Goal: Information Seeking & Learning: Learn about a topic

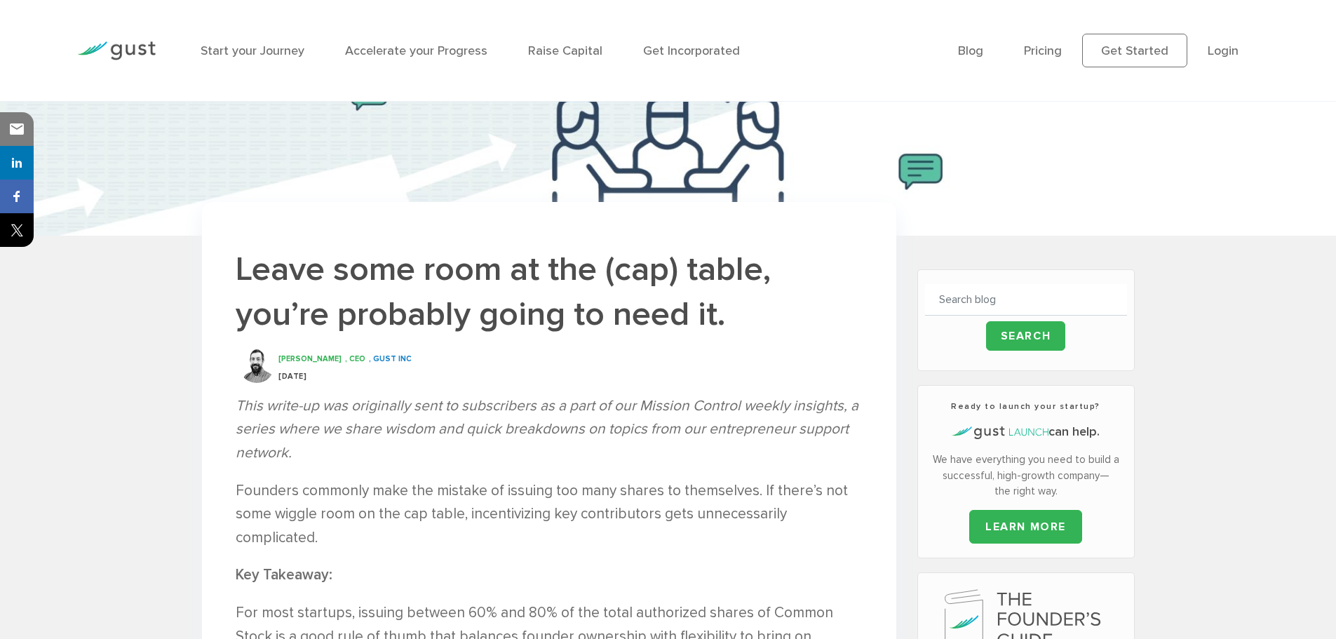
scroll to position [210, 0]
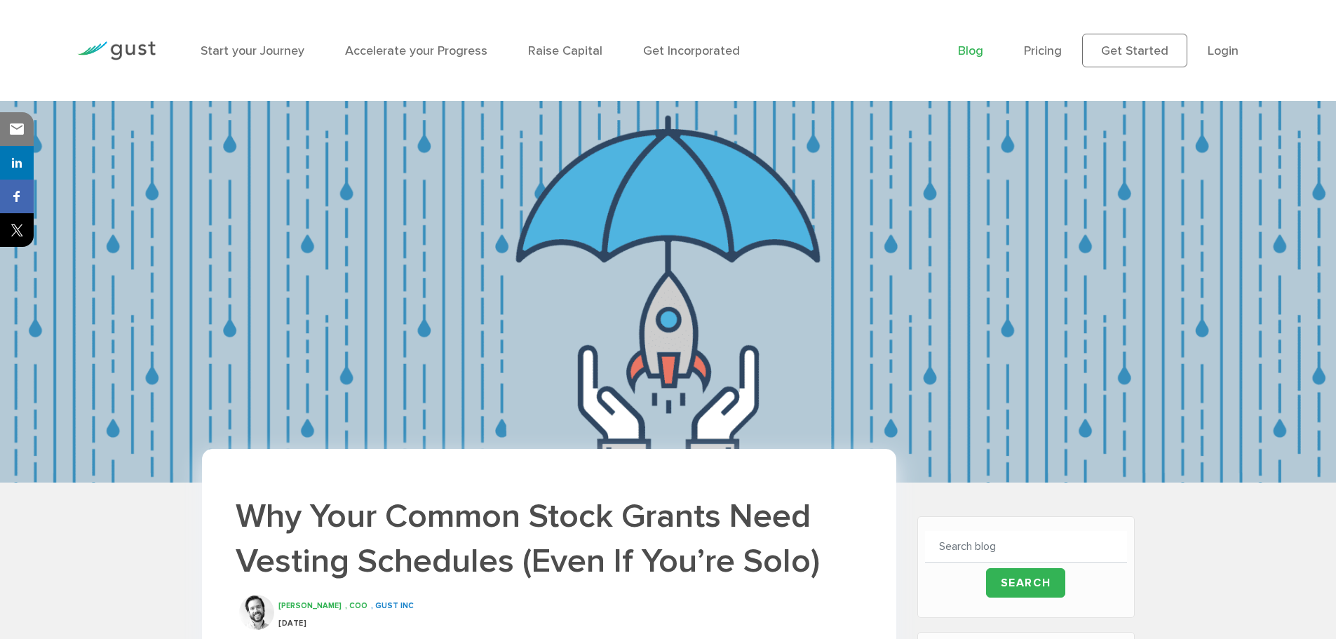
click at [979, 53] on link "Blog" at bounding box center [970, 50] width 25 height 15
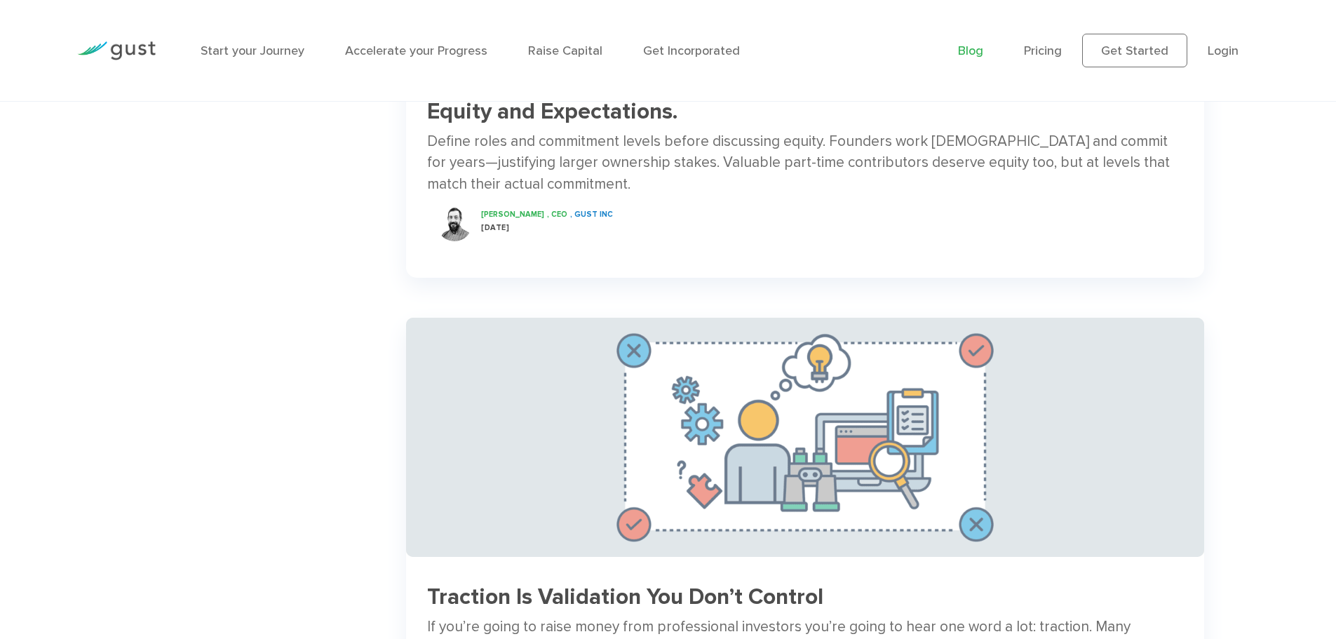
scroll to position [2244, 0]
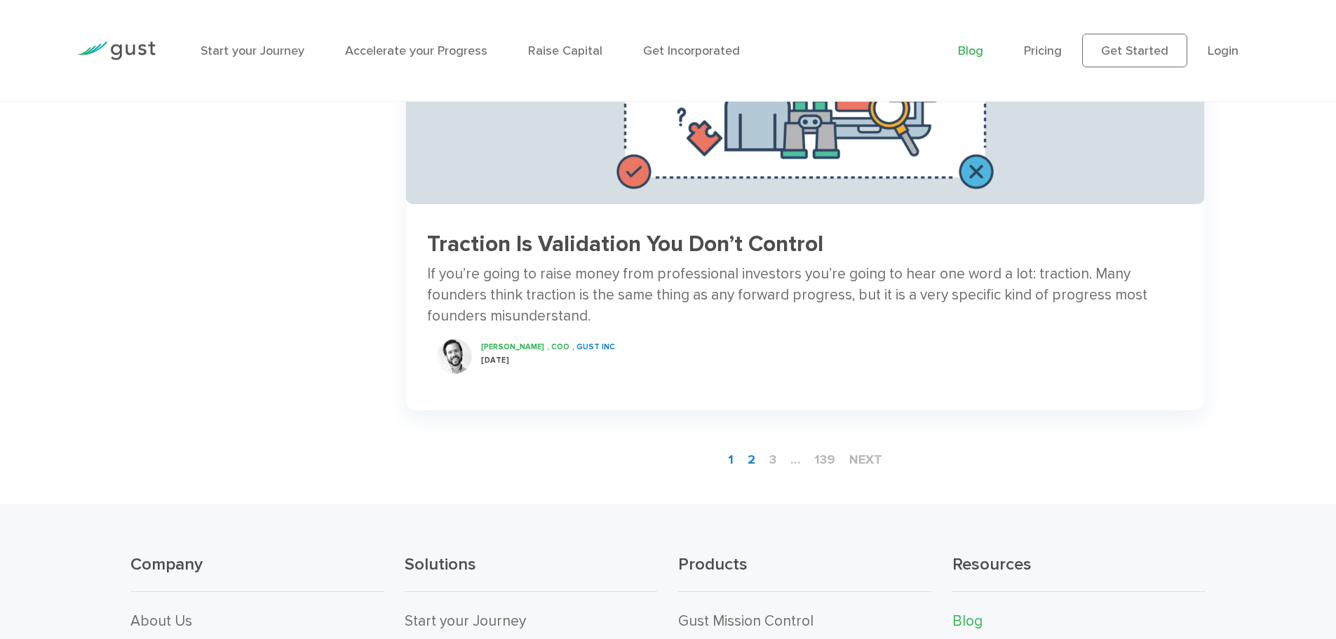
click at [754, 460] on link "2" at bounding box center [751, 460] width 19 height 26
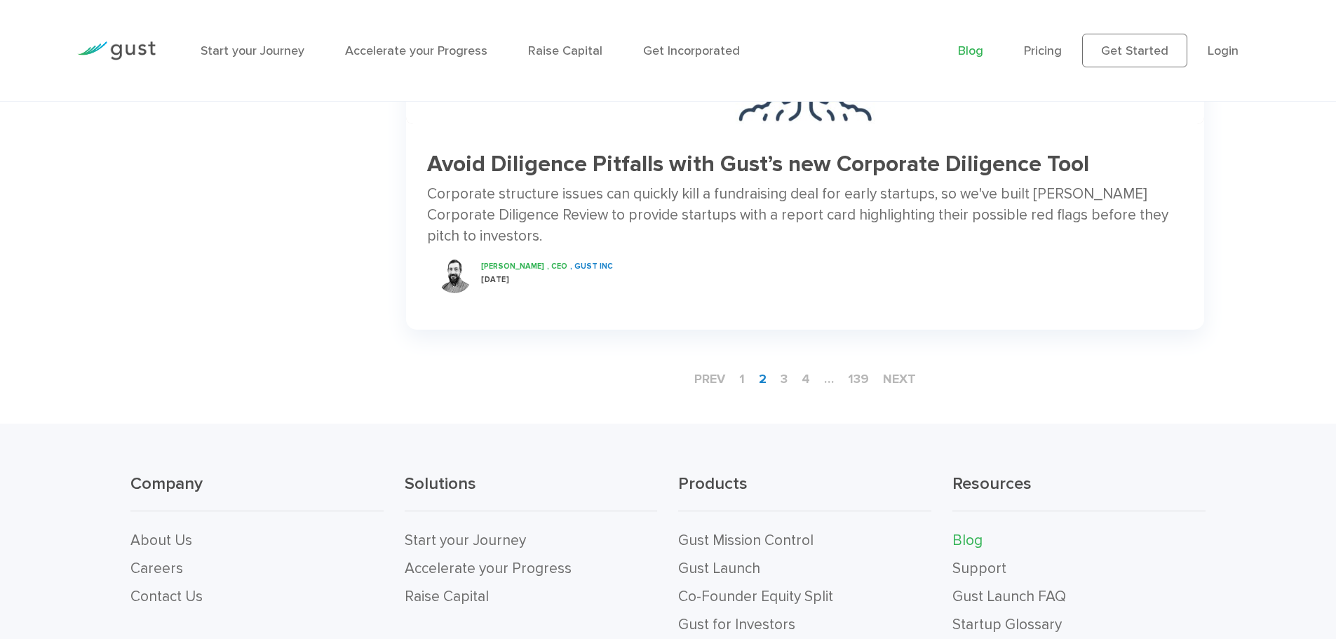
scroll to position [2314, 0]
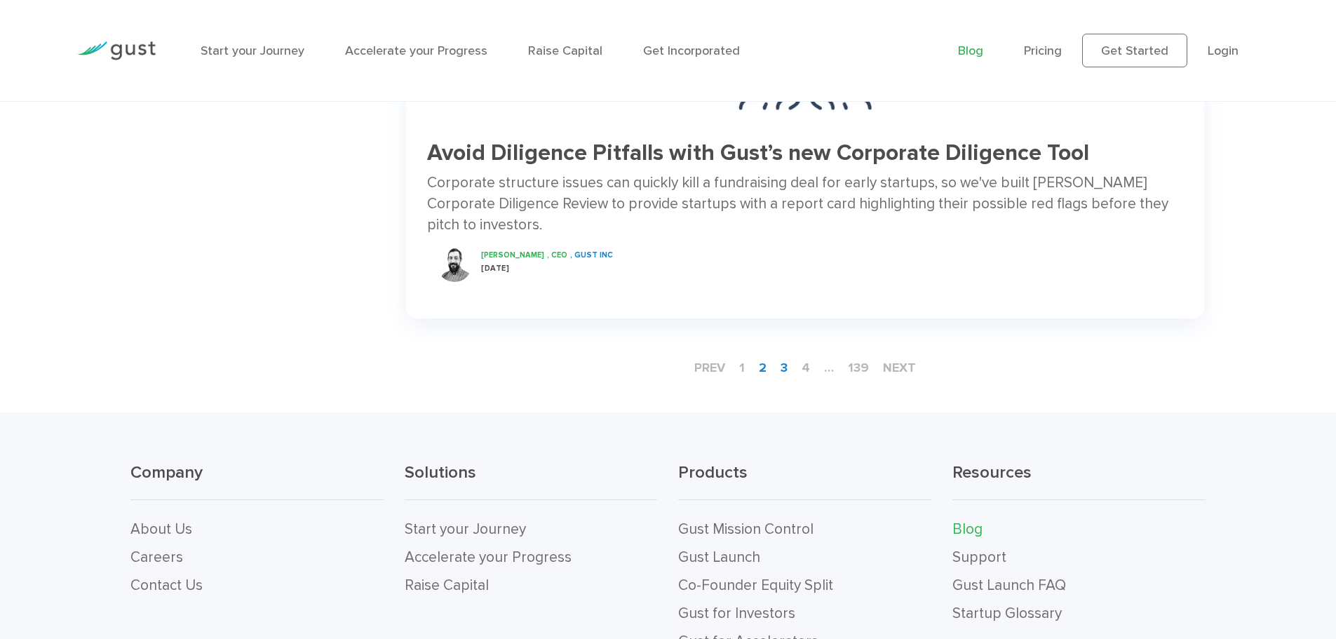
click at [787, 355] on link "3" at bounding box center [784, 368] width 18 height 26
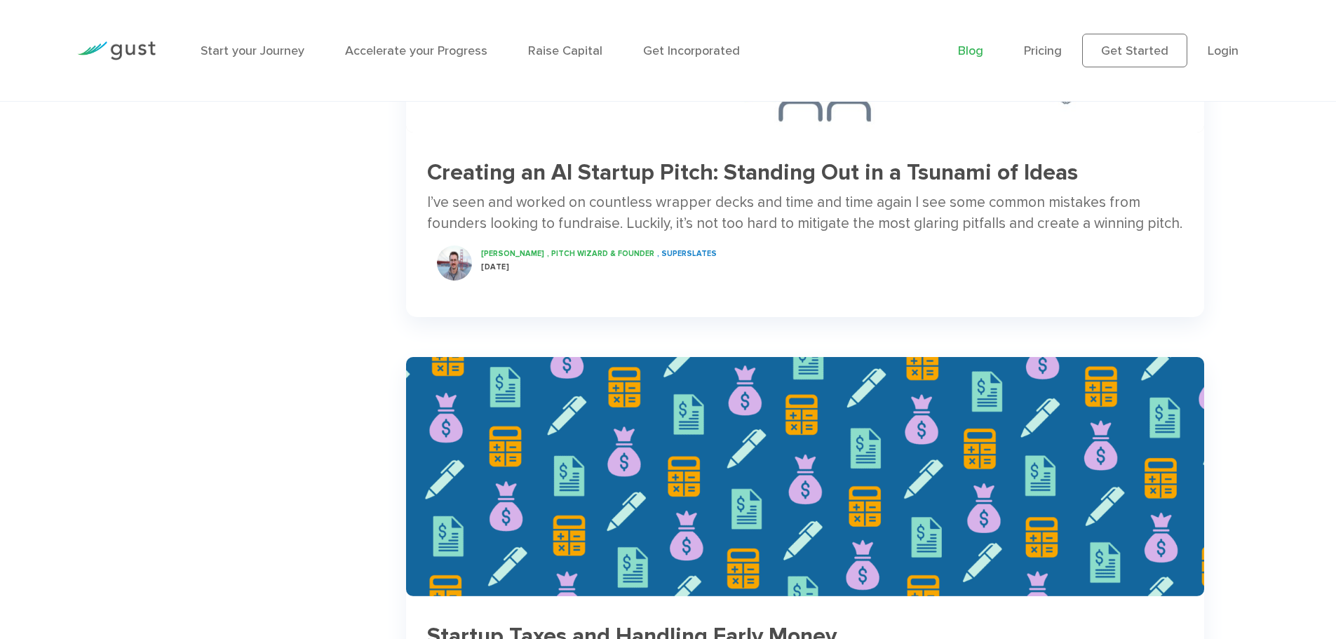
scroll to position [2104, 0]
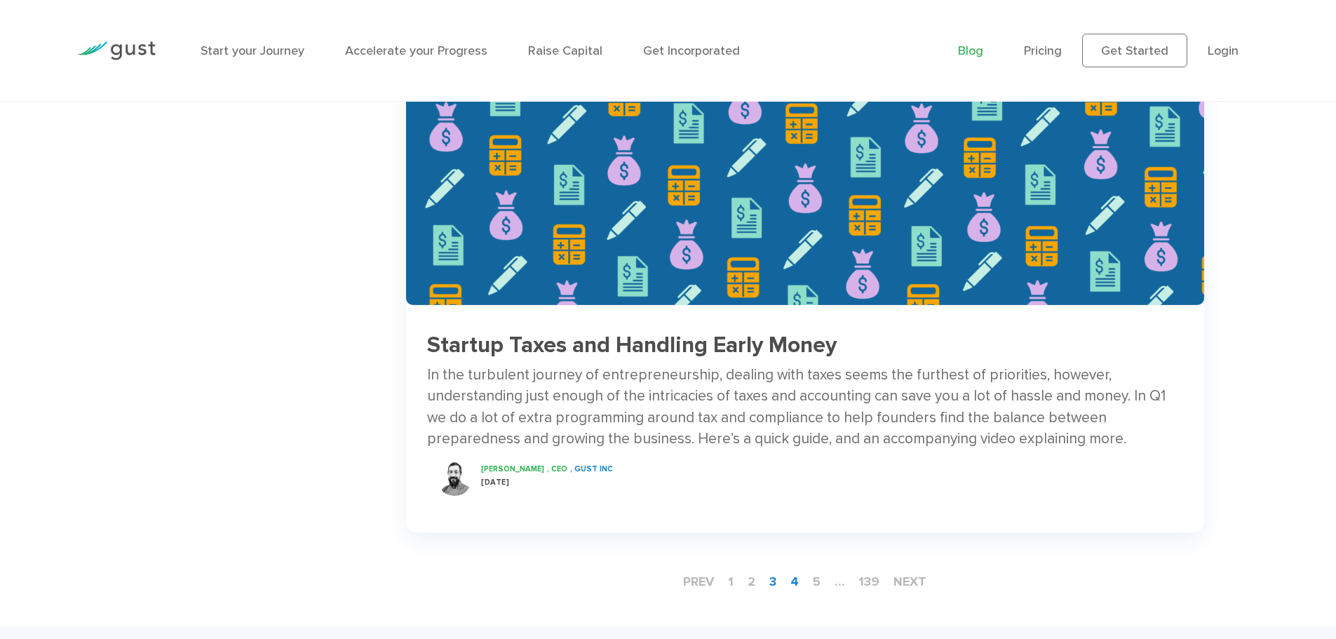
click at [796, 580] on link "4" at bounding box center [795, 582] width 20 height 26
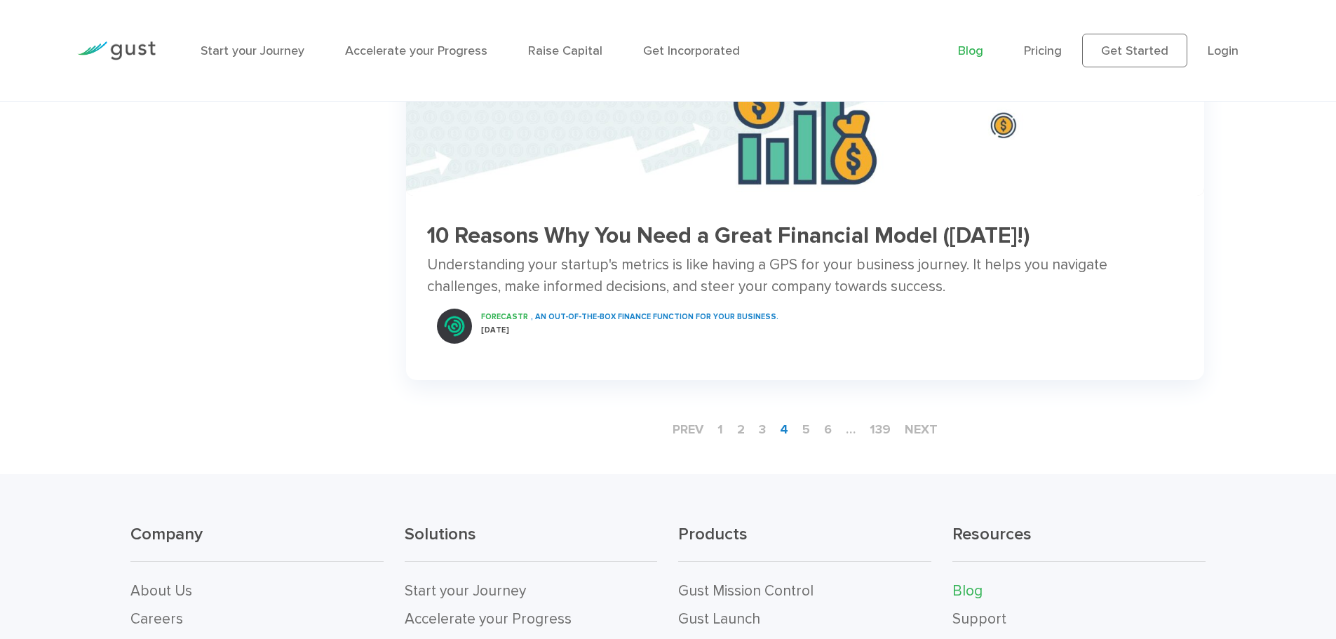
scroll to position [2244, 0]
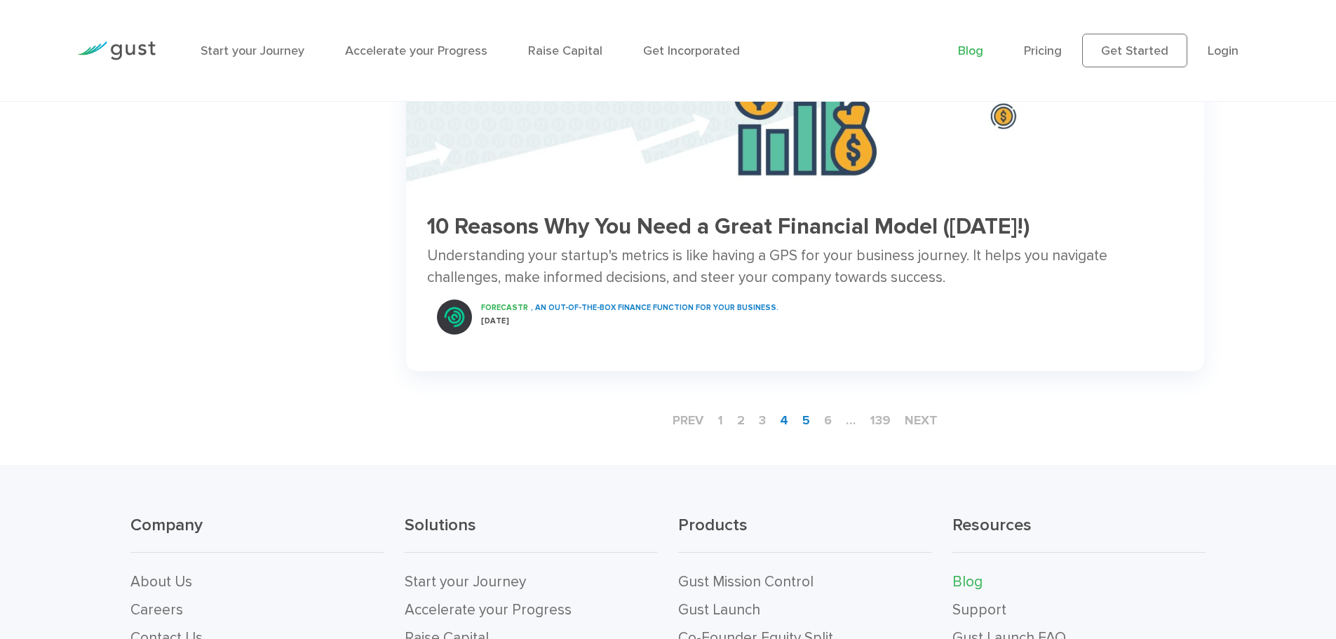
click at [809, 407] on link "5" at bounding box center [806, 420] width 19 height 26
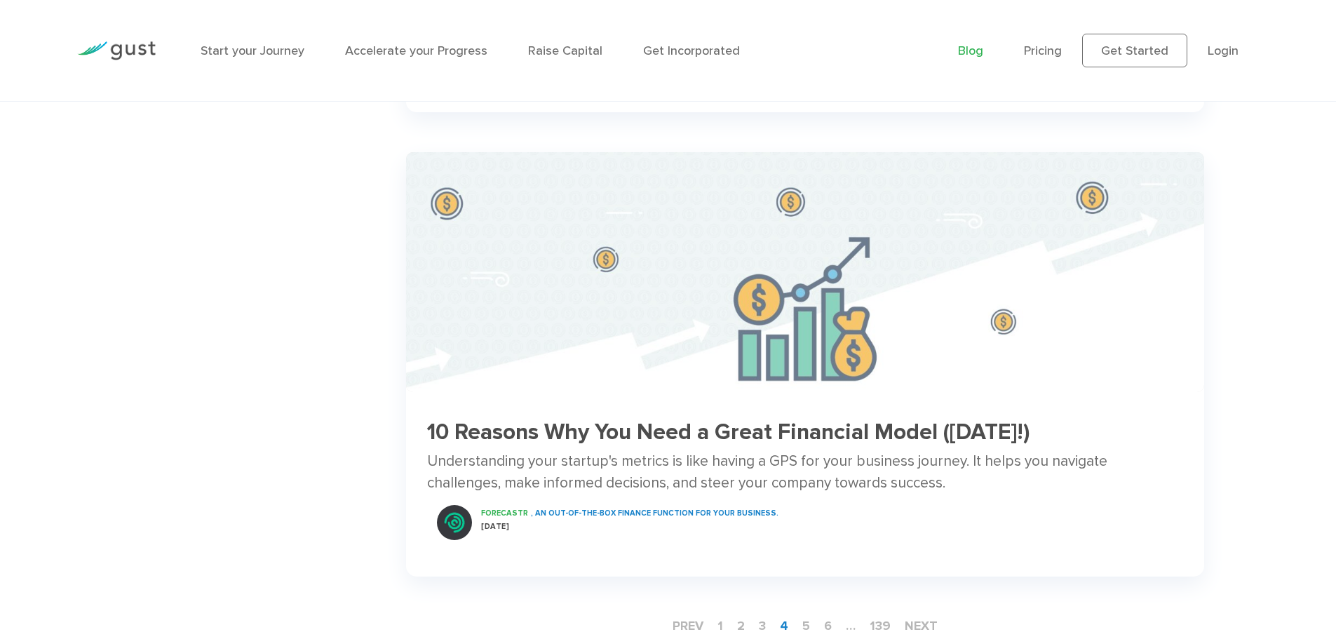
scroll to position [2104, 0]
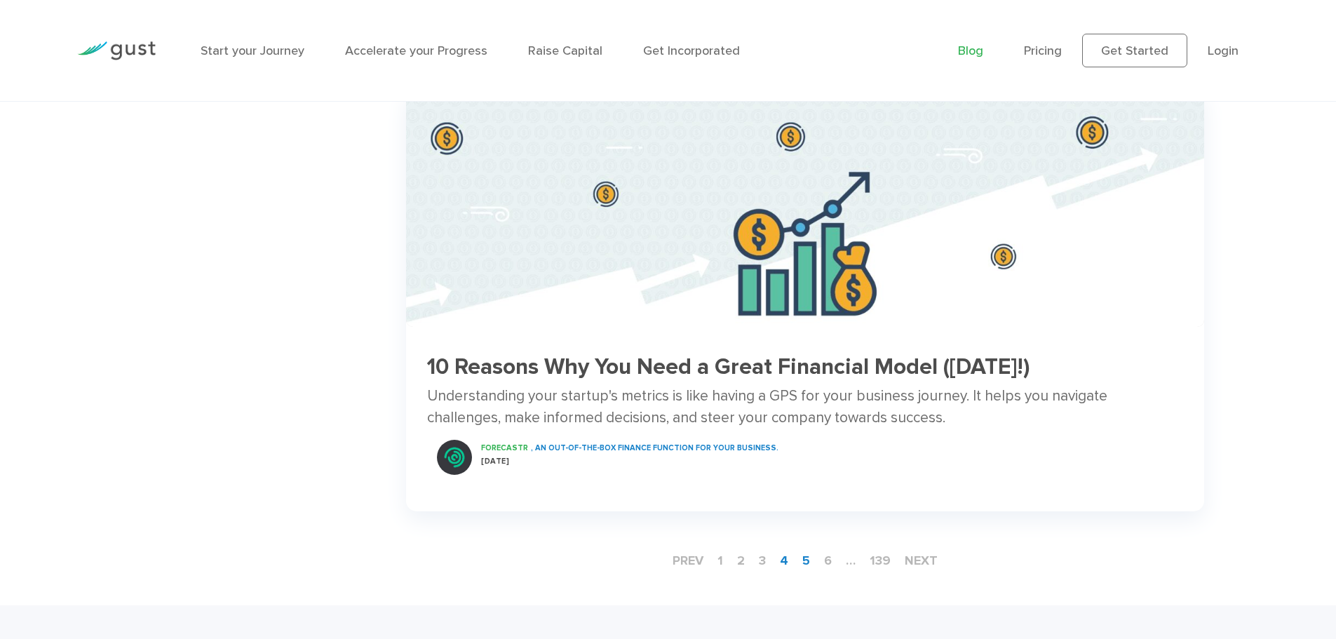
click at [805, 548] on link "5" at bounding box center [806, 561] width 19 height 26
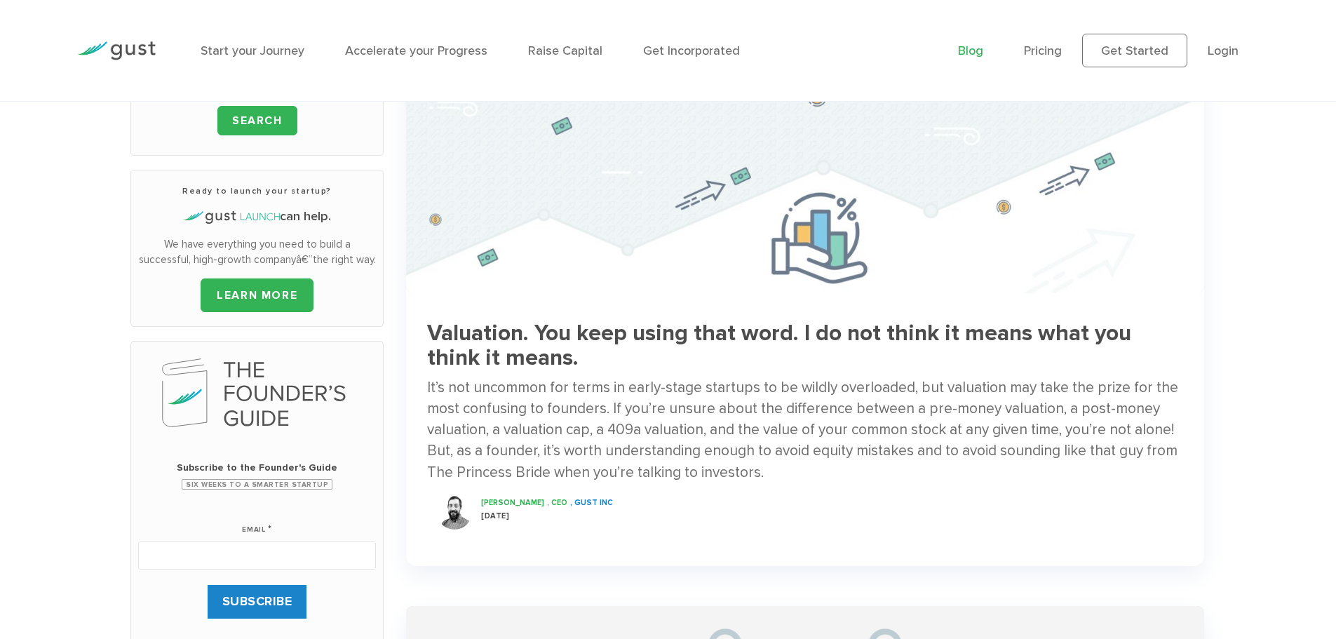
scroll to position [210, 0]
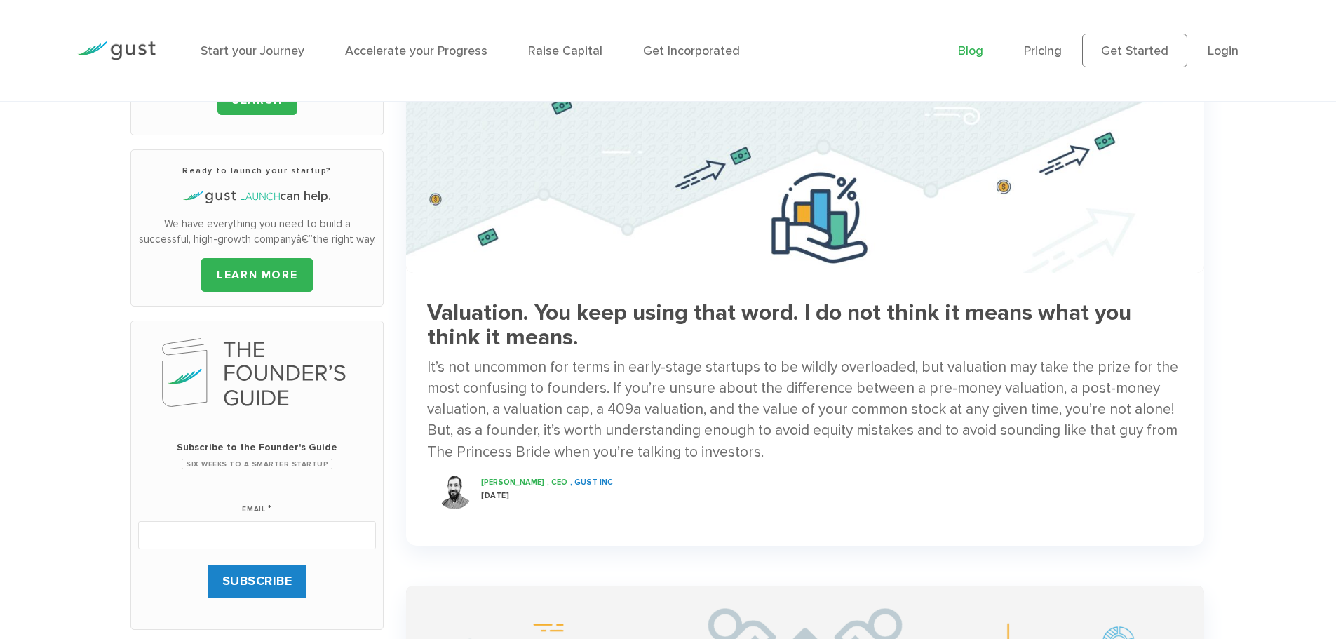
click at [814, 379] on div "It’s not uncommon for terms in early-stage startups to be wildly overloaded, bu…" at bounding box center [805, 410] width 756 height 106
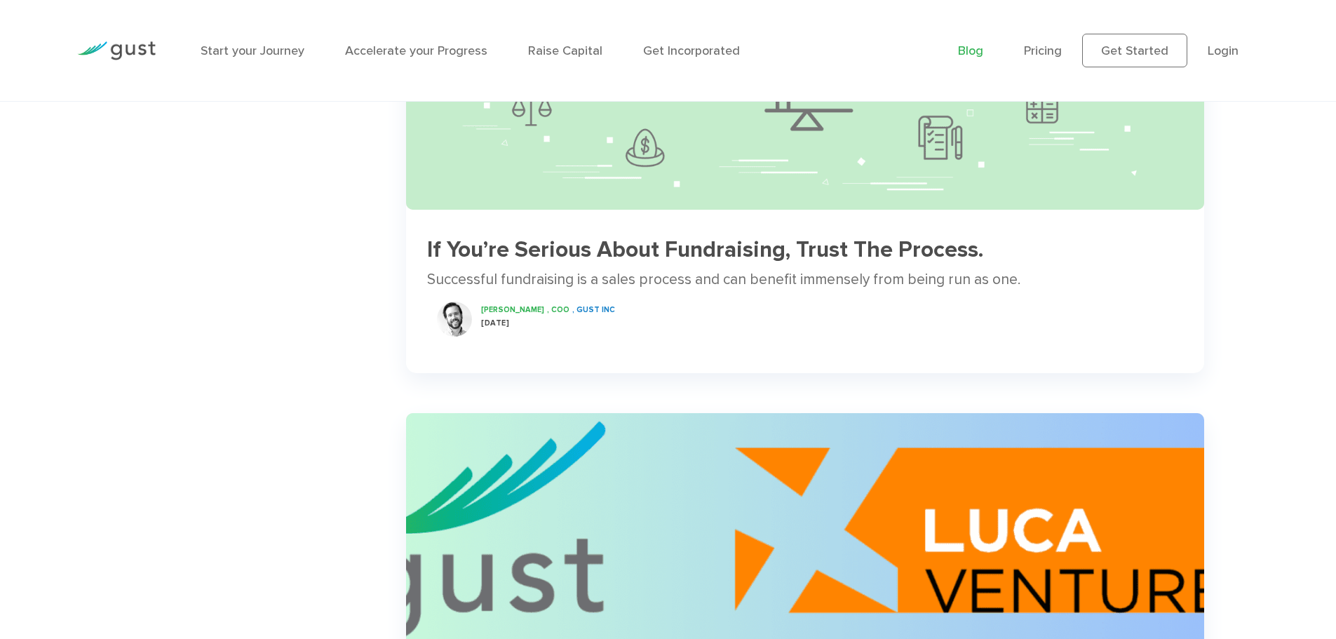
scroll to position [1332, 0]
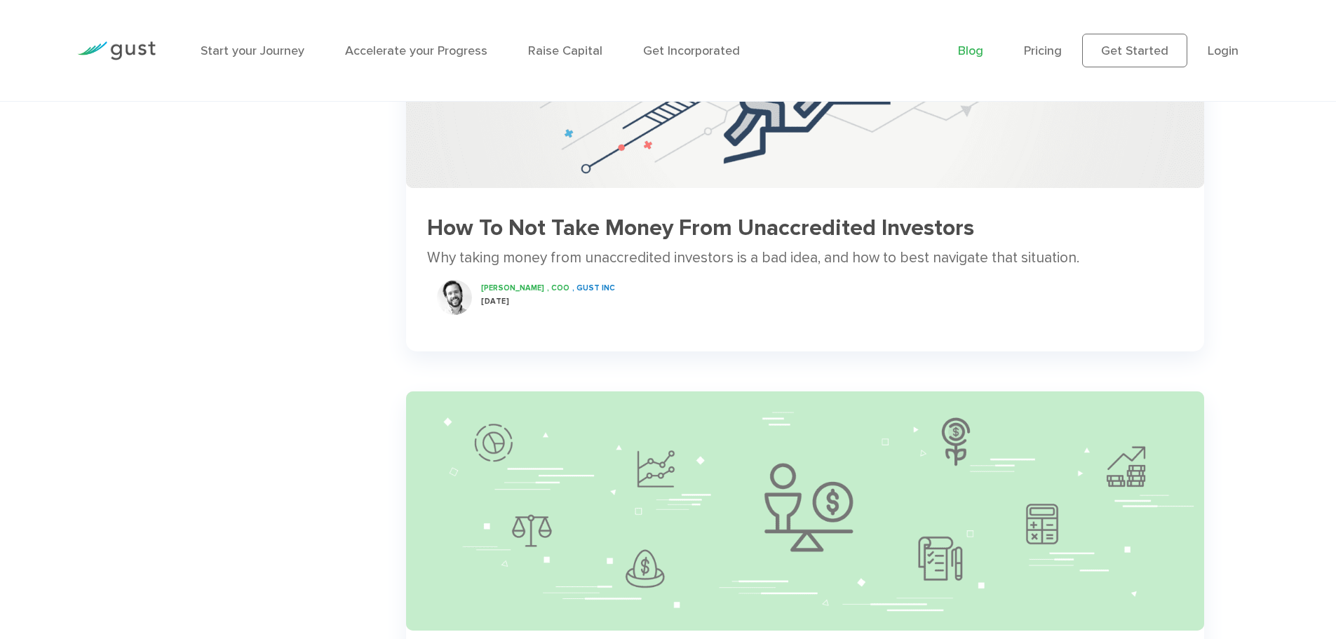
click at [764, 256] on div "Why taking money from unaccredited investors is a bad idea, and how to best nav…" at bounding box center [805, 258] width 756 height 21
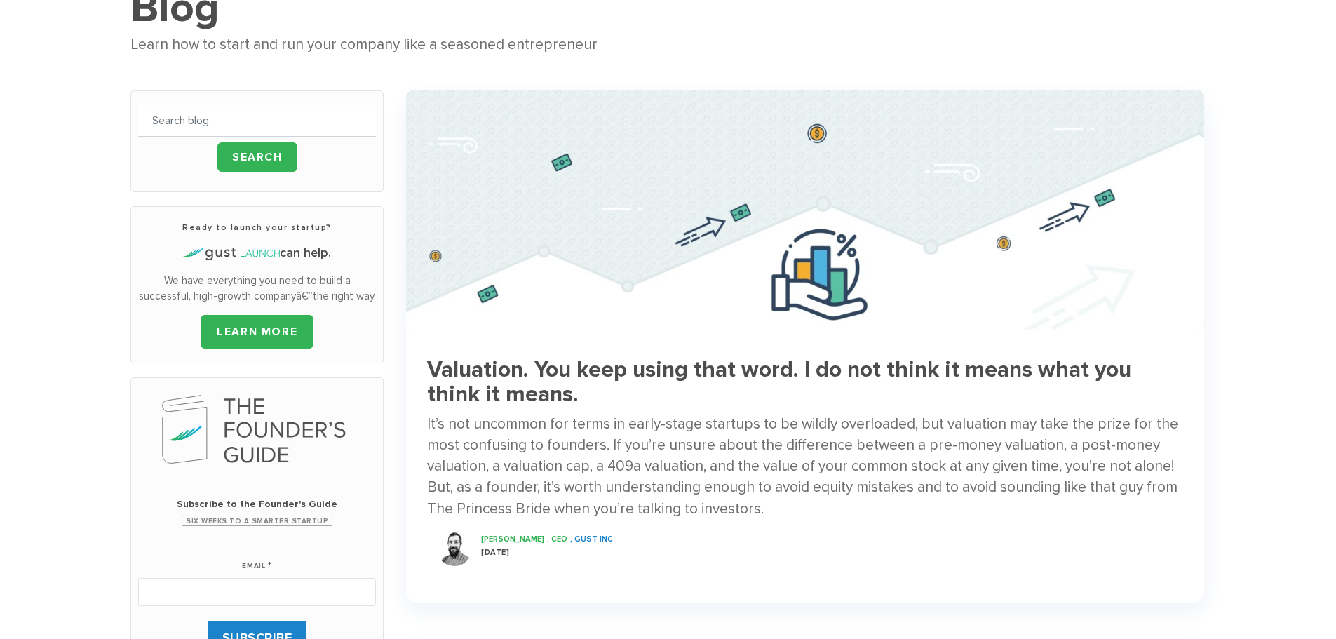
scroll to position [0, 0]
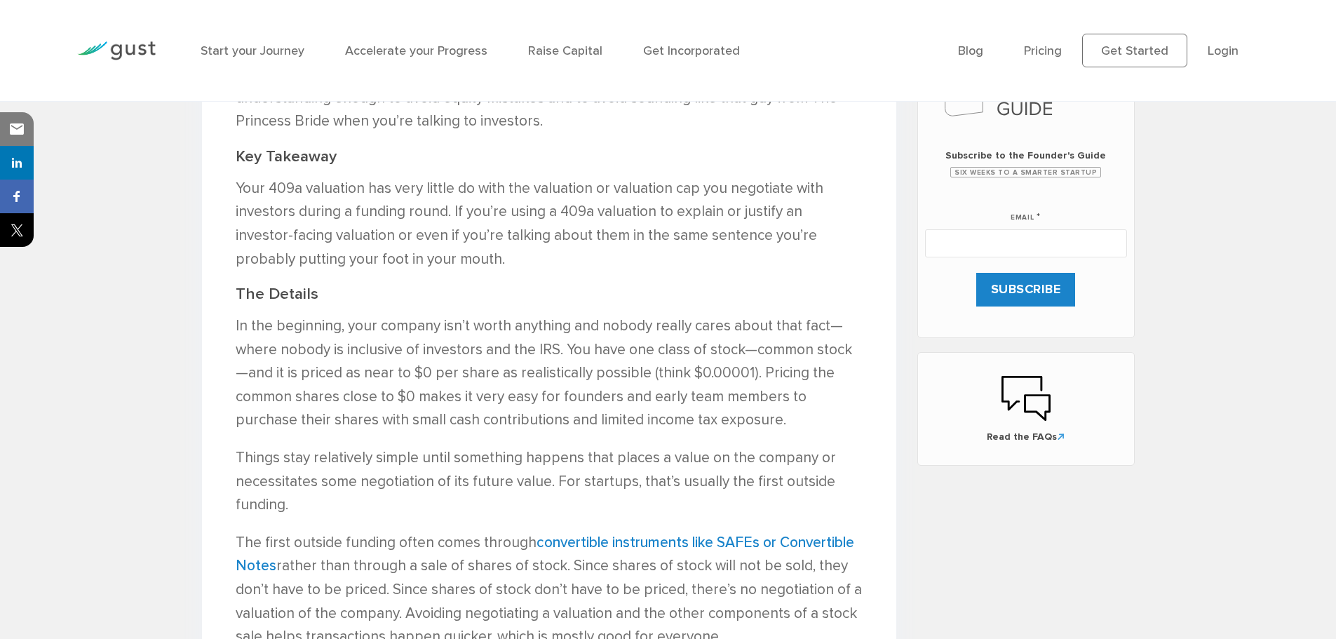
scroll to position [841, 0]
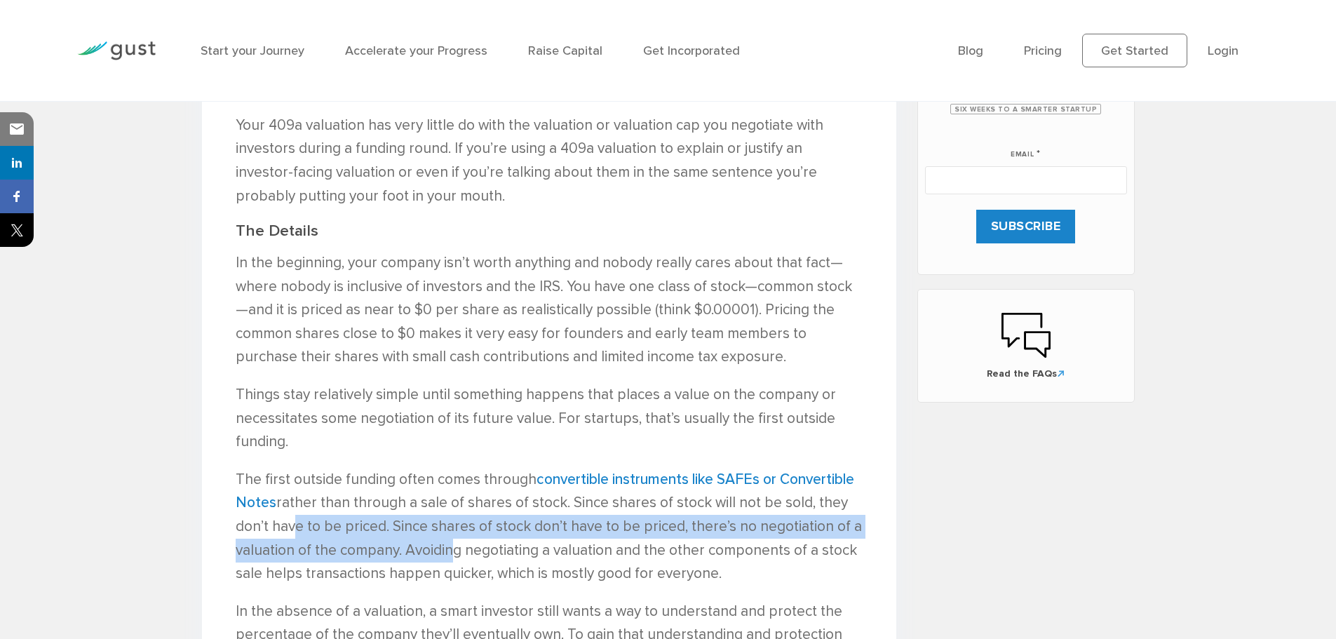
drag, startPoint x: 284, startPoint y: 522, endPoint x: 445, endPoint y: 539, distance: 161.5
click at [445, 539] on p "The first outside funding often comes through convertible instruments like SAFE…" at bounding box center [549, 527] width 627 height 118
click at [440, 527] on p "The first outside funding often comes through convertible instruments like SAFE…" at bounding box center [549, 527] width 627 height 118
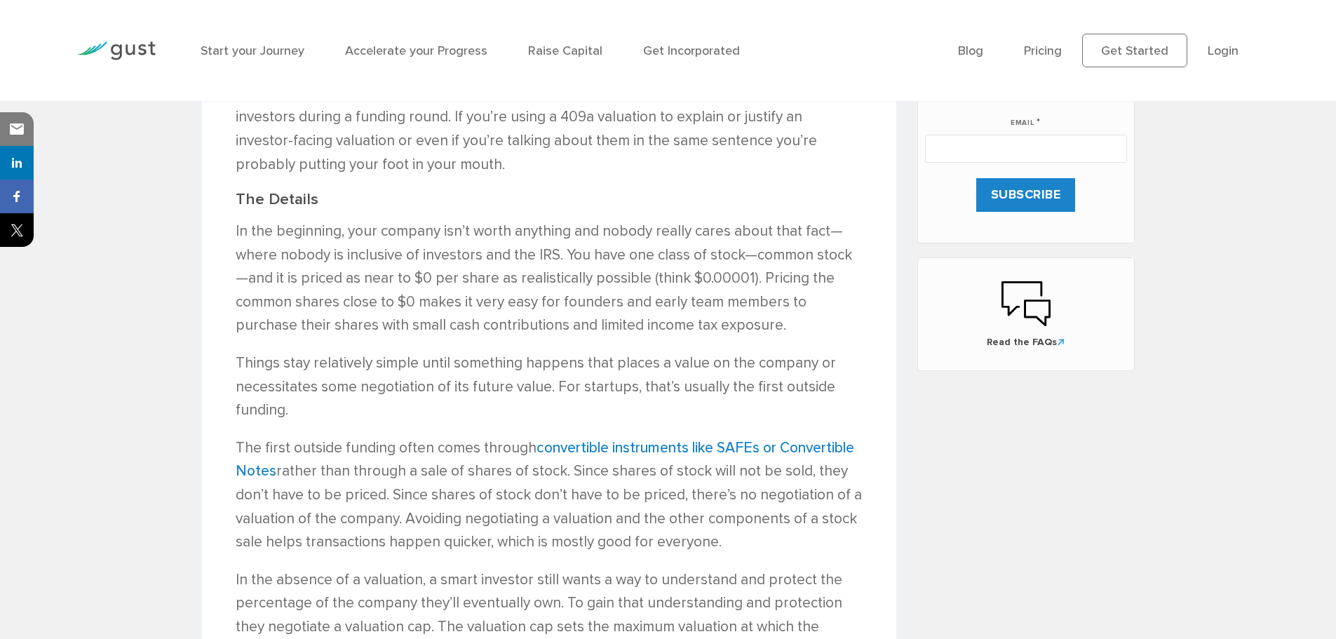
scroll to position [982, 0]
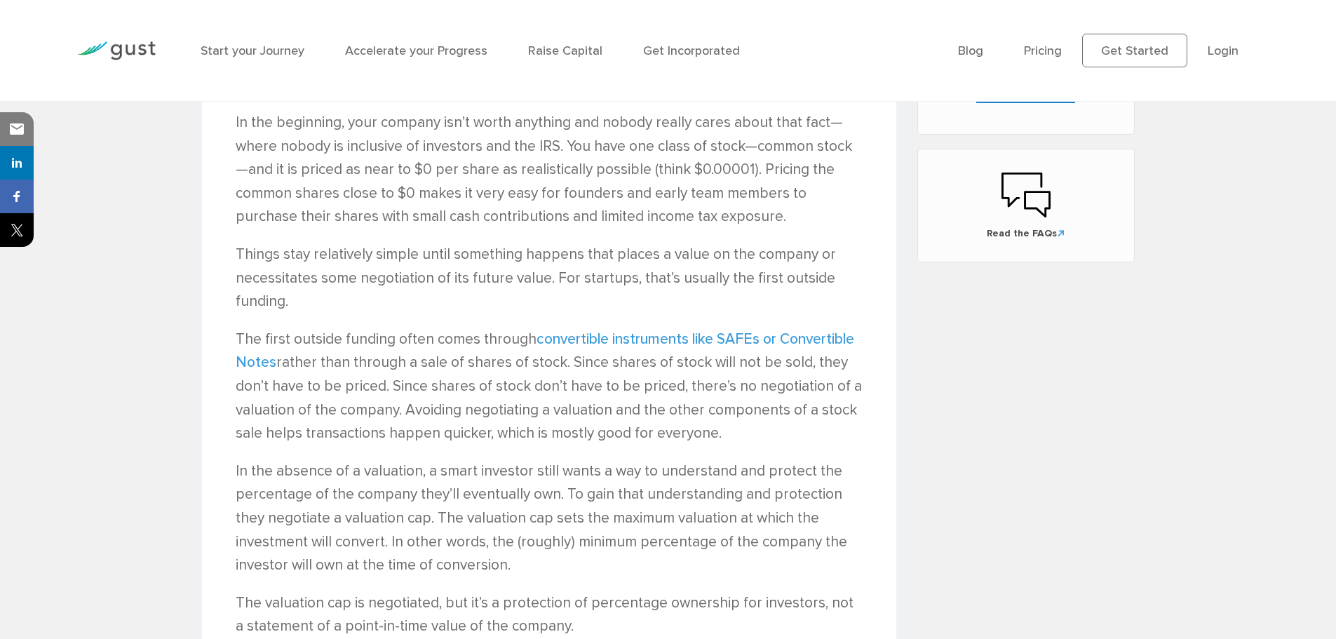
click at [726, 337] on link "convertible instruments like SAFEs or Convertible Notes" at bounding box center [545, 350] width 618 height 41
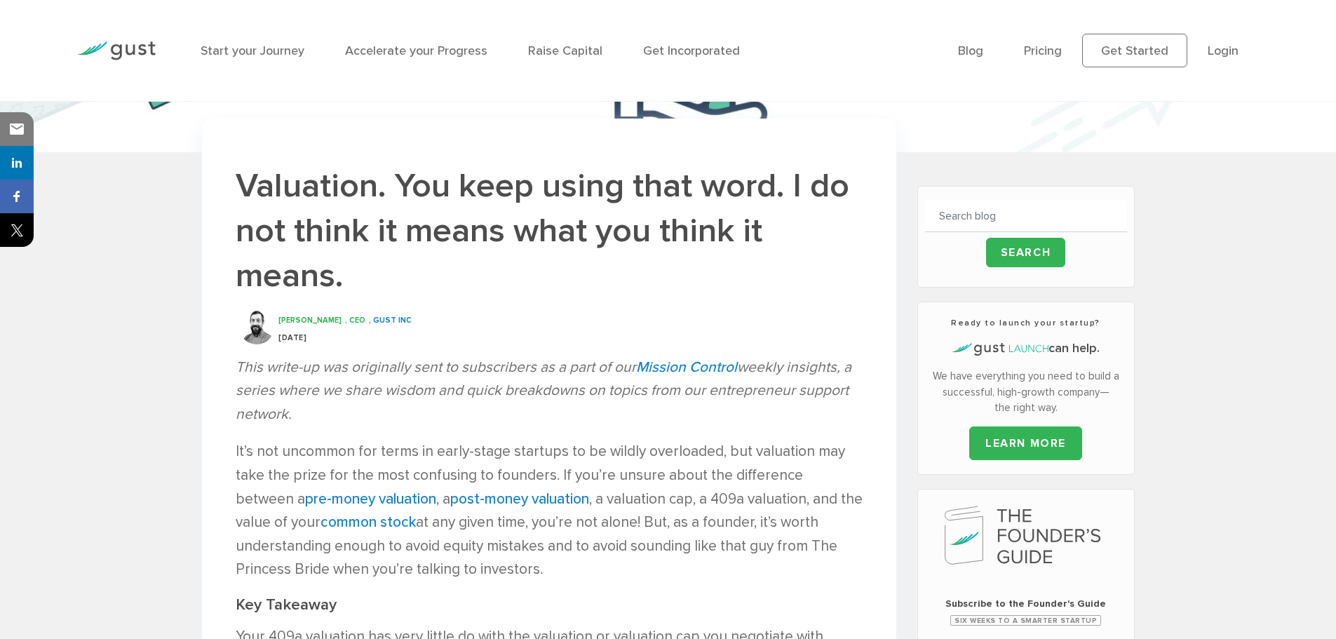
scroll to position [421, 0]
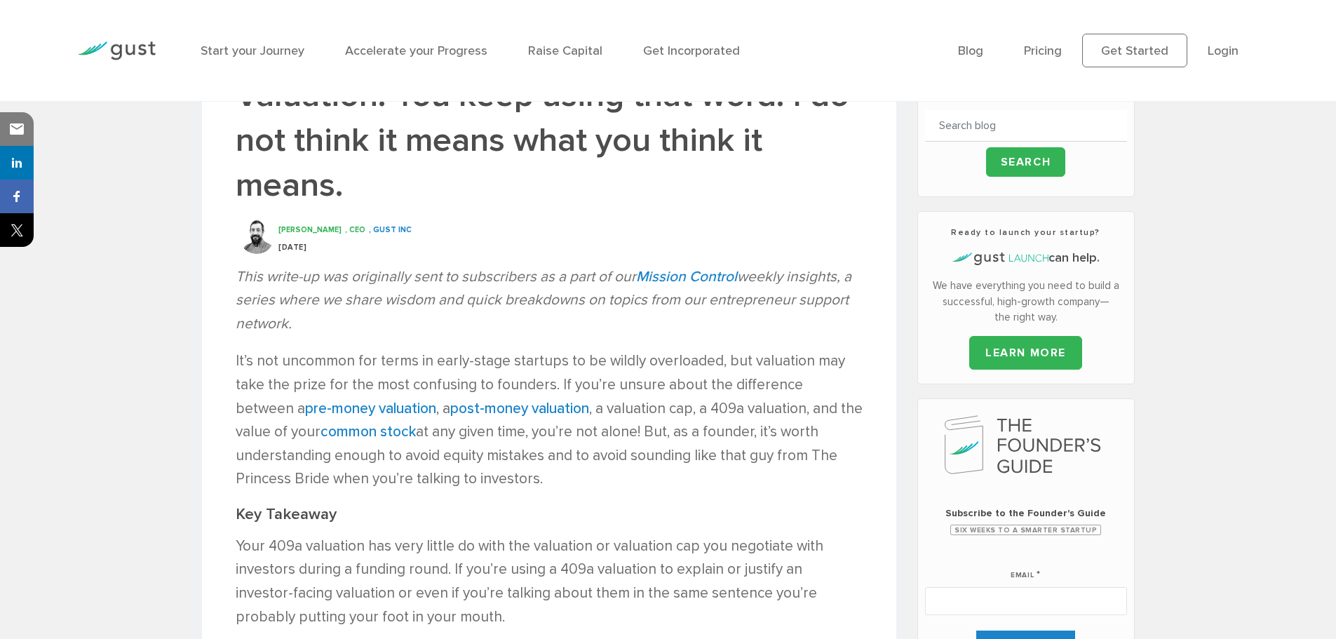
click at [646, 199] on h1 "Valuation. You keep using that word. I do not think it means what you think it …" at bounding box center [549, 140] width 627 height 134
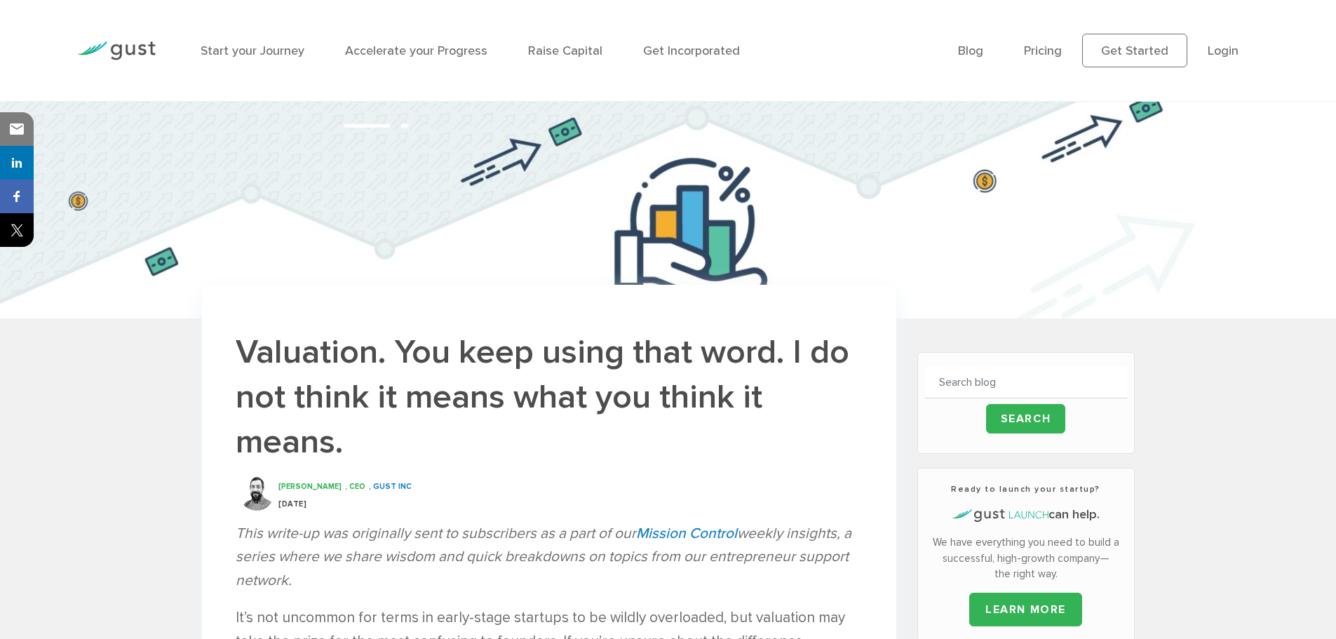
scroll to position [70, 0]
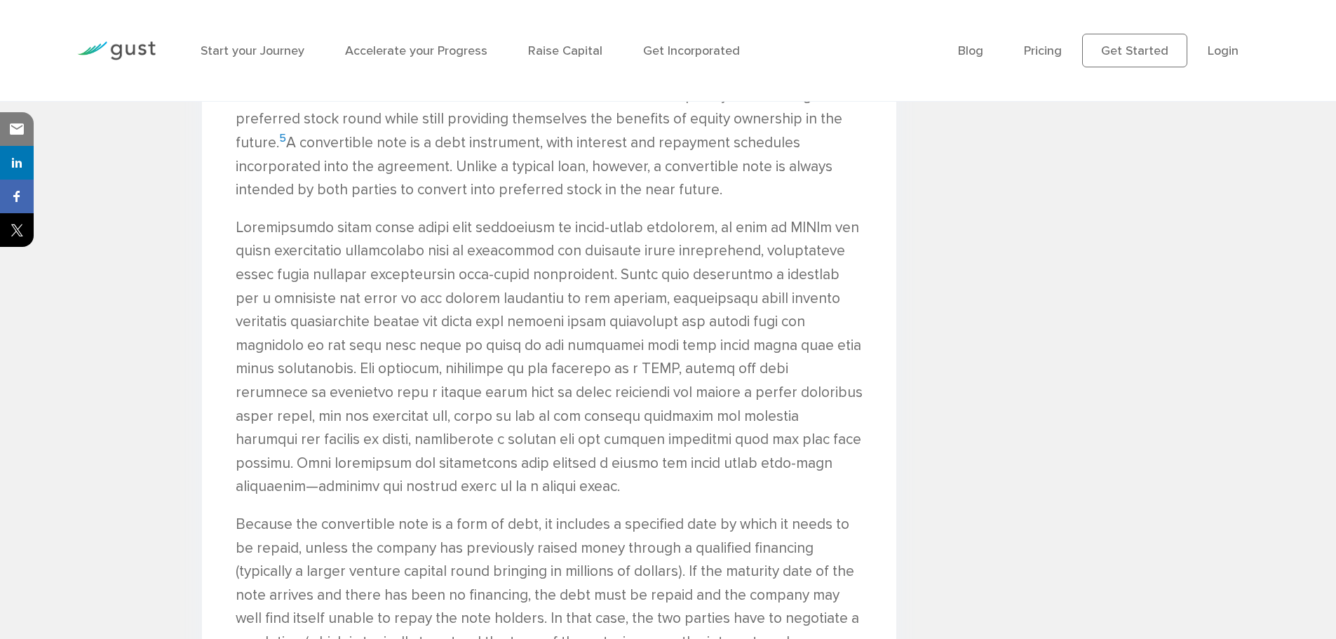
scroll to position [3155, 0]
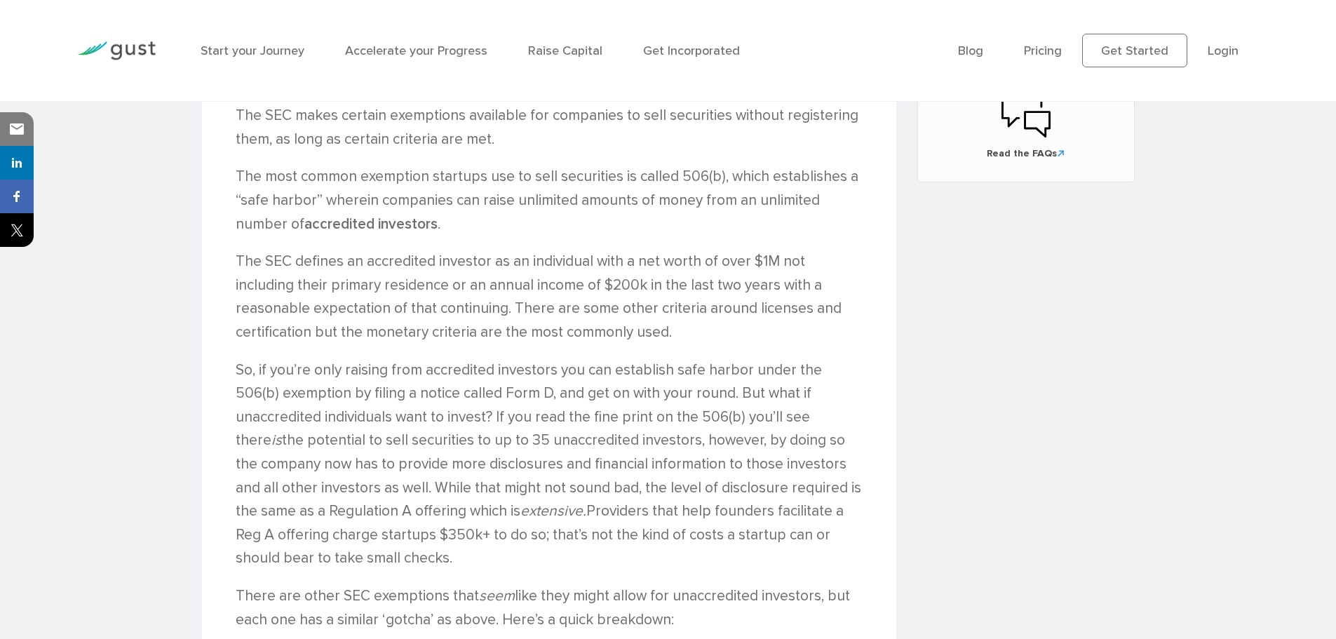
scroll to position [1122, 0]
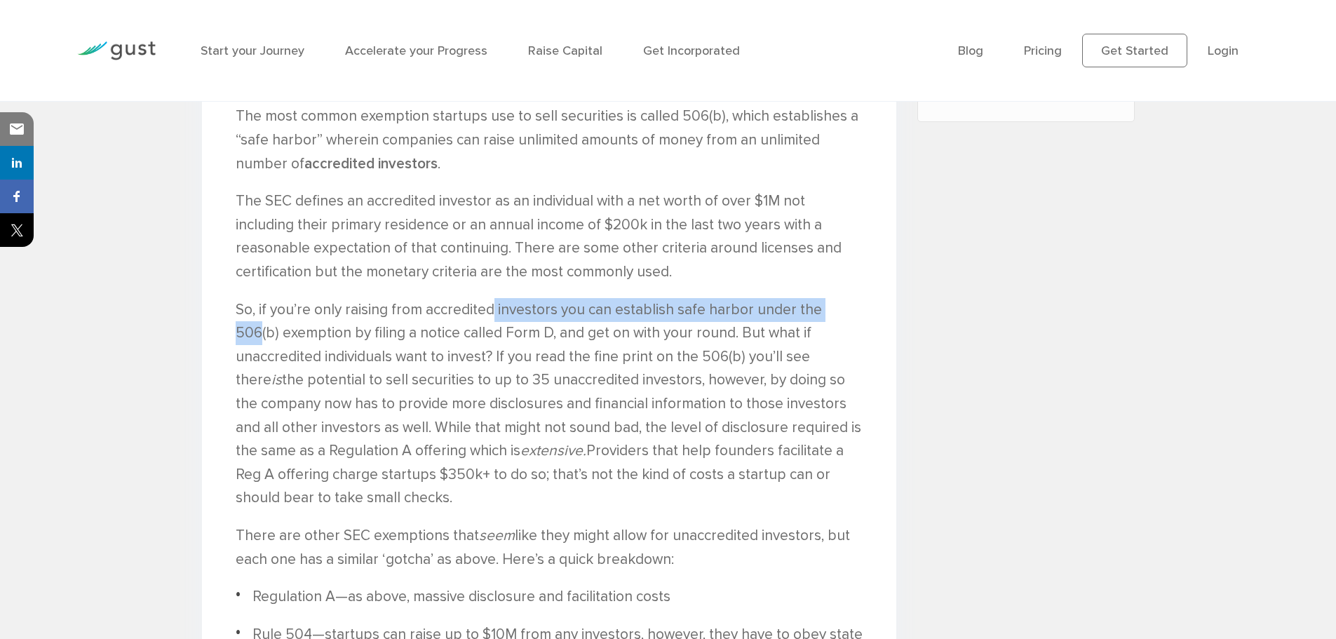
drag, startPoint x: 588, startPoint y: 304, endPoint x: 844, endPoint y: 305, distance: 255.2
click at [844, 305] on p "So, if you’re only raising from accredited investors you can establish safe har…" at bounding box center [549, 404] width 627 height 212
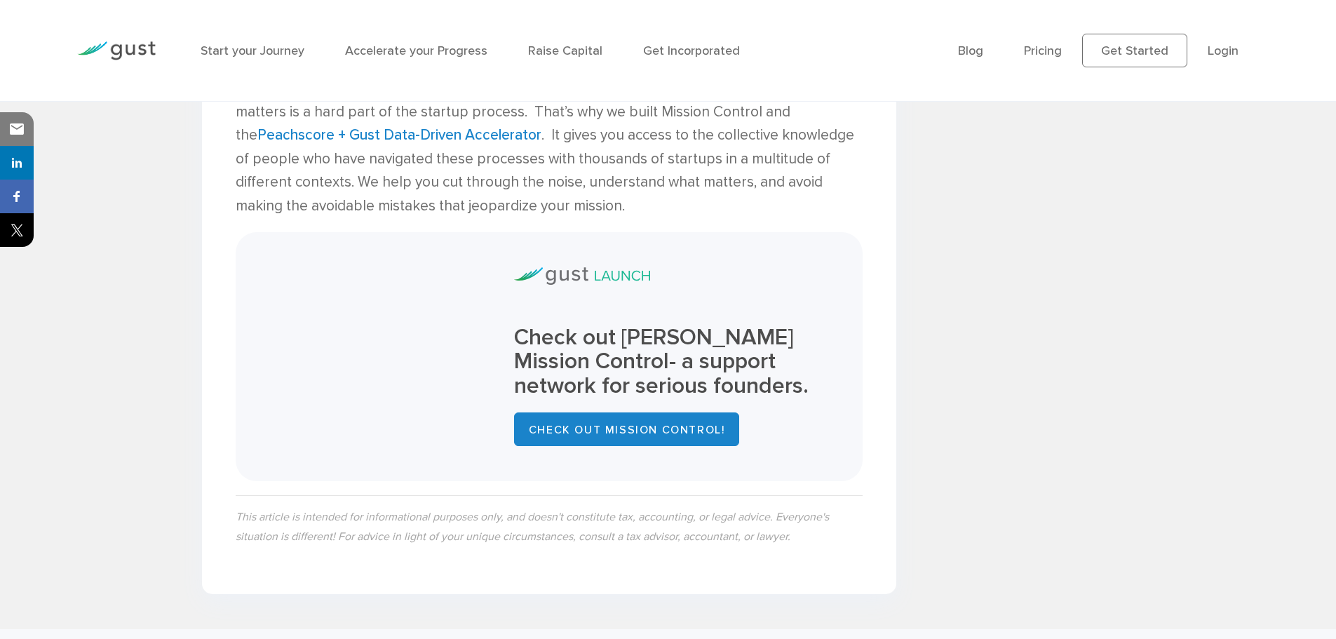
scroll to position [3078, 0]
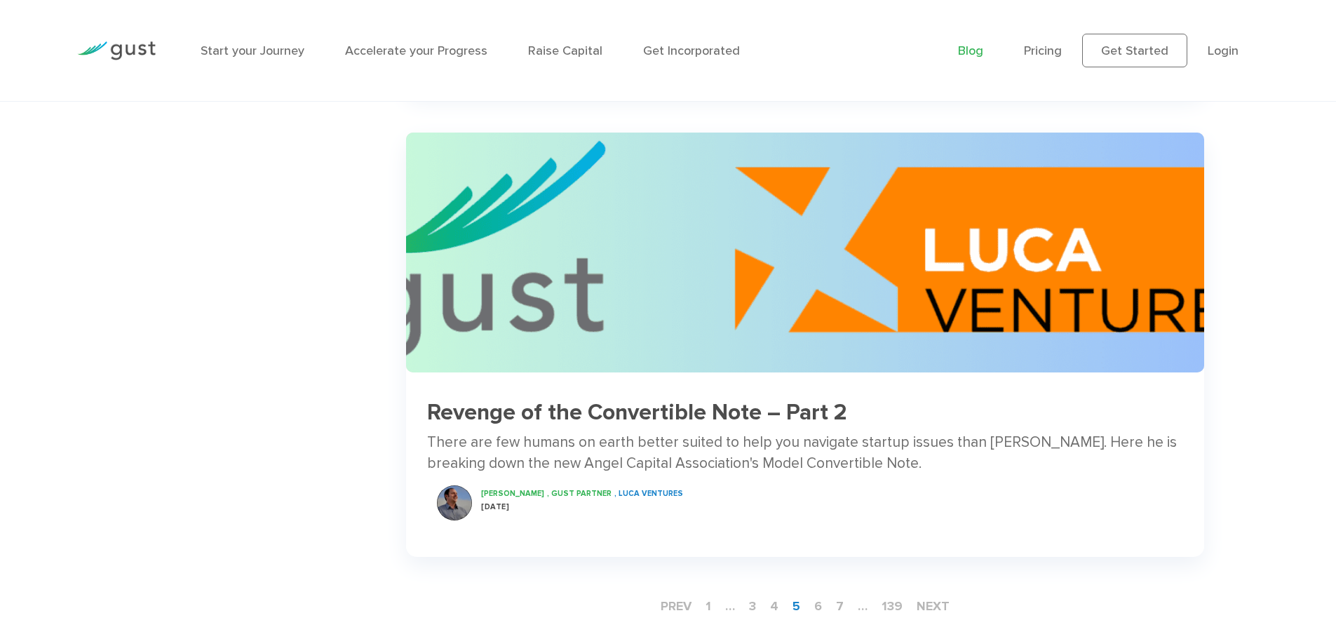
scroll to position [2244, 0]
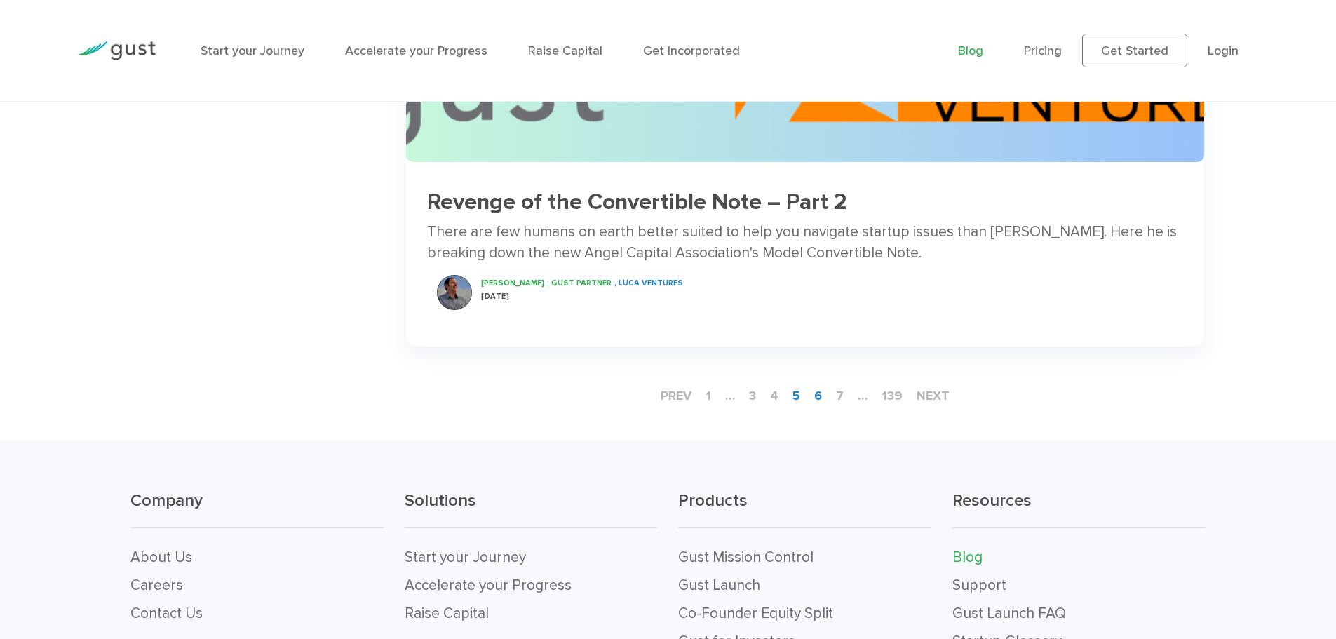
click at [821, 398] on link "6" at bounding box center [817, 396] width 19 height 26
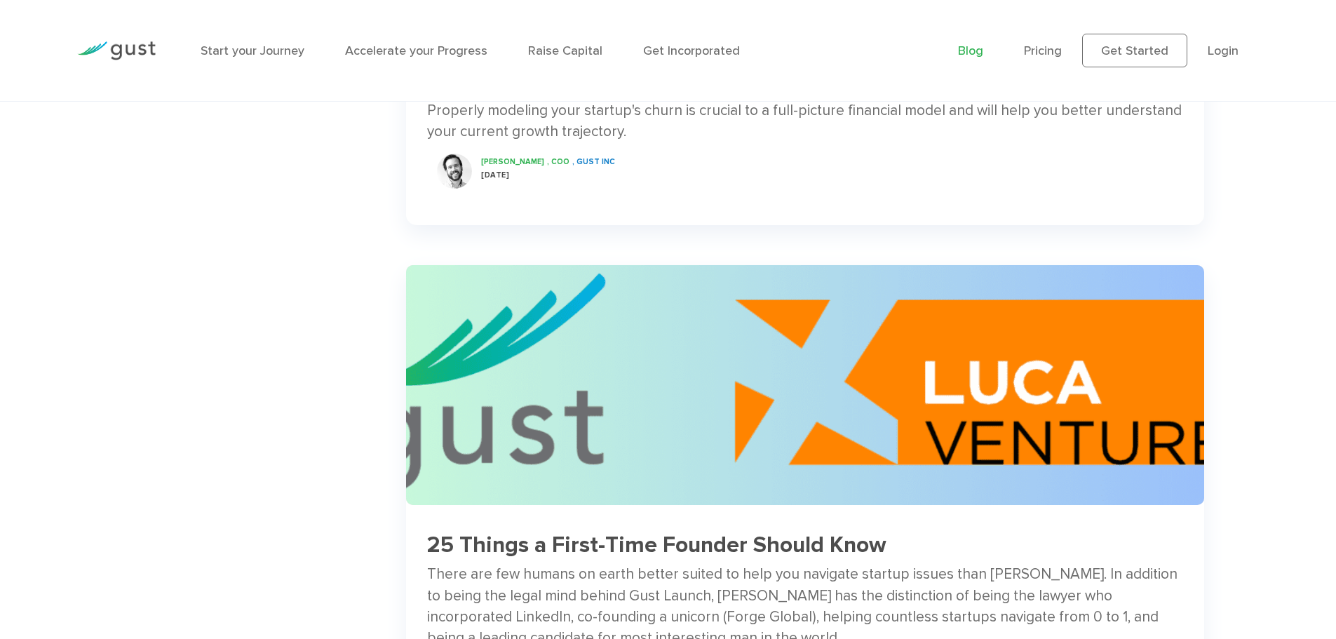
scroll to position [2104, 0]
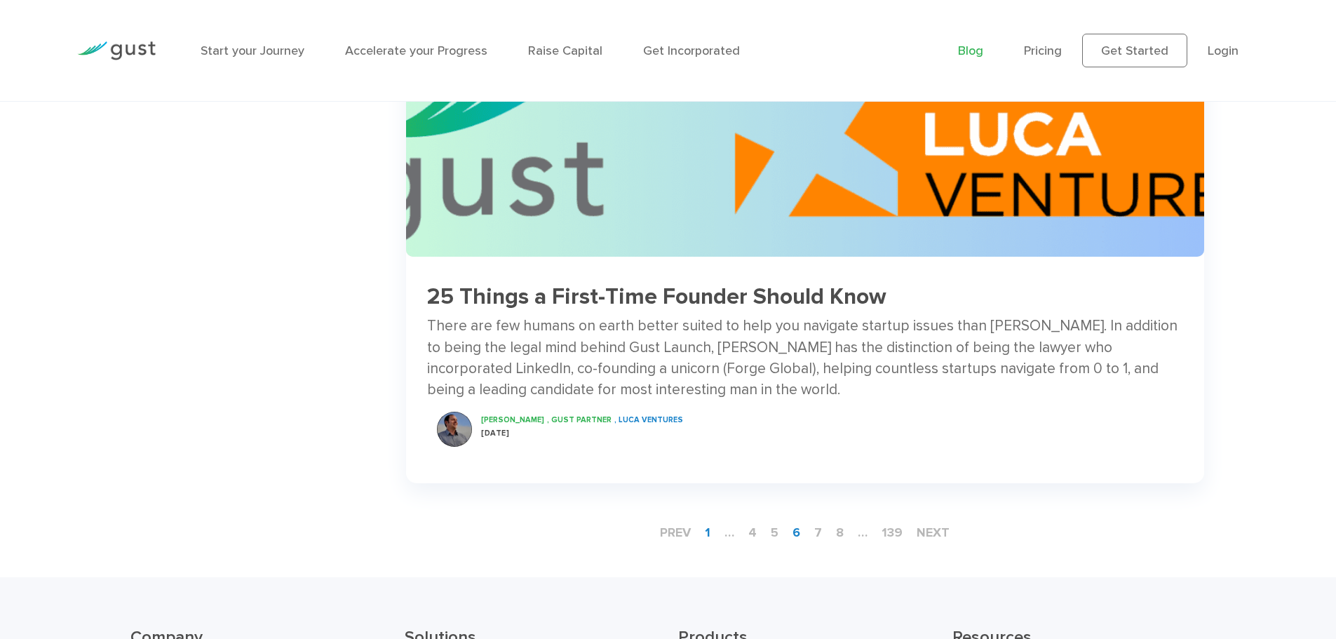
click at [708, 530] on link "1" at bounding box center [707, 533] width 17 height 26
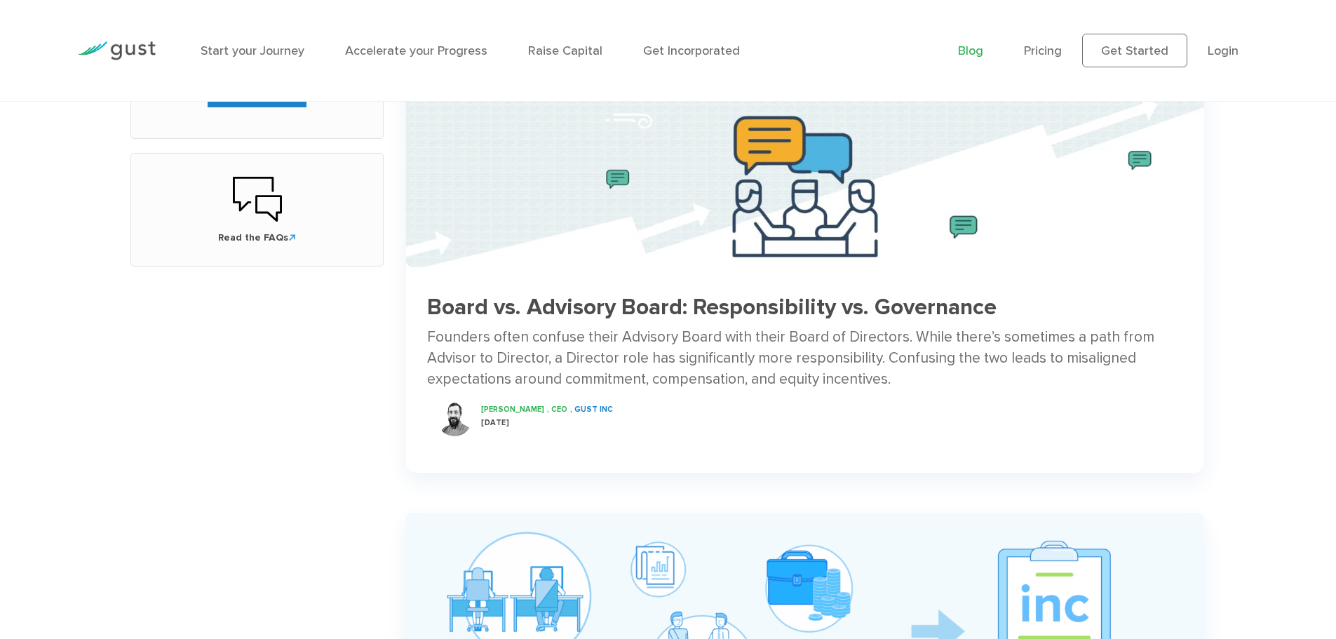
scroll to position [1122, 0]
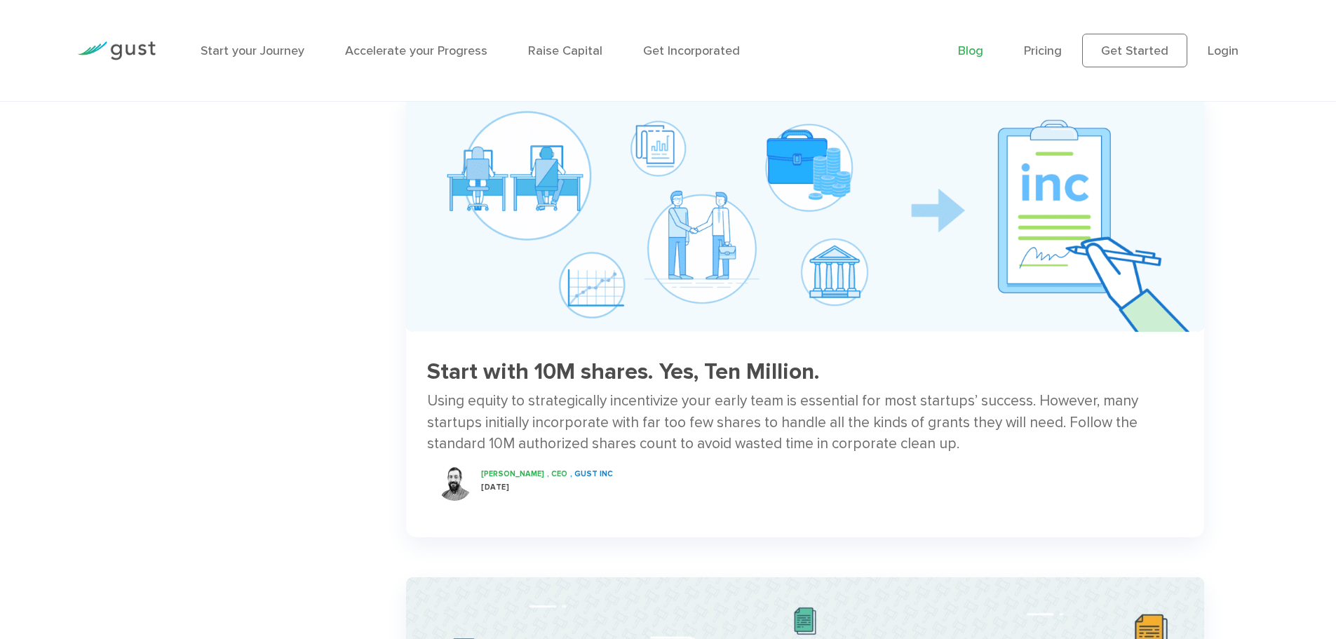
click at [740, 366] on h3 "Start with 10M shares. Yes, Ten Million." at bounding box center [805, 372] width 756 height 25
